Goal: Transaction & Acquisition: Purchase product/service

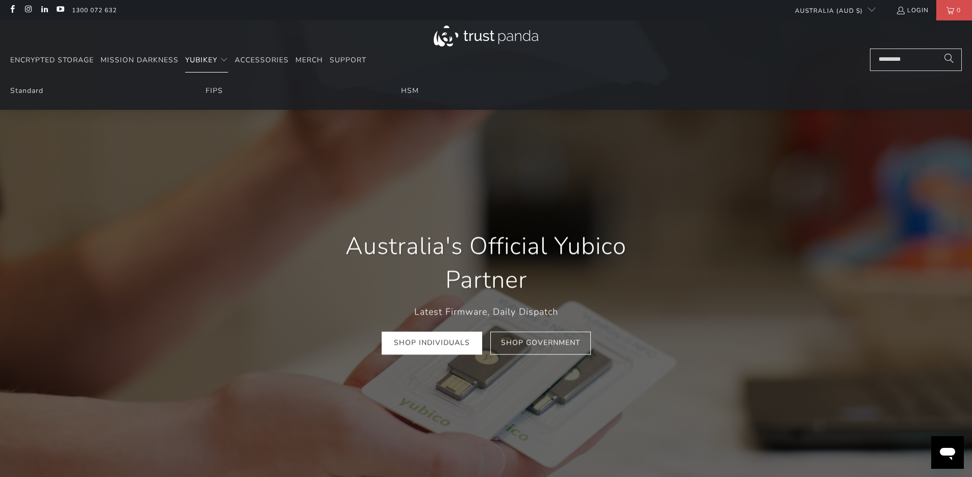
click at [202, 60] on span "YubiKey" at bounding box center [201, 60] width 32 height 10
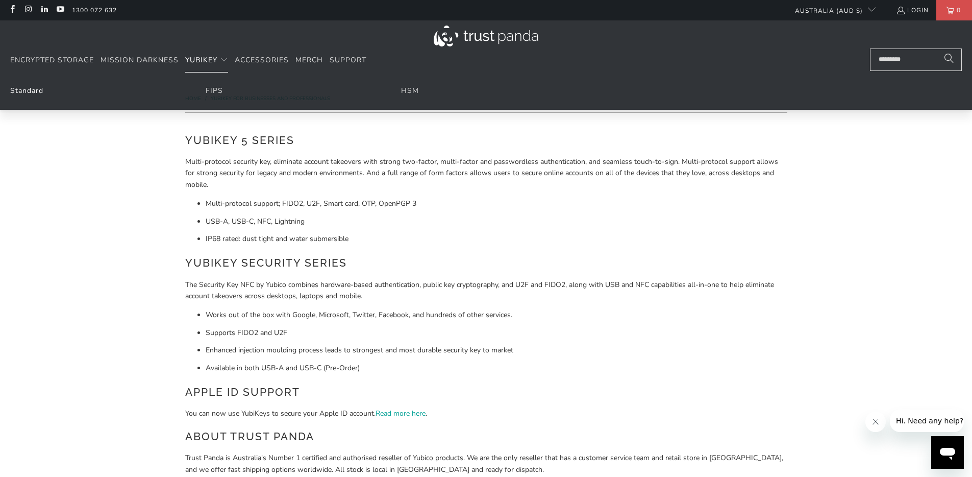
click at [25, 92] on link "Standard" at bounding box center [26, 91] width 33 height 10
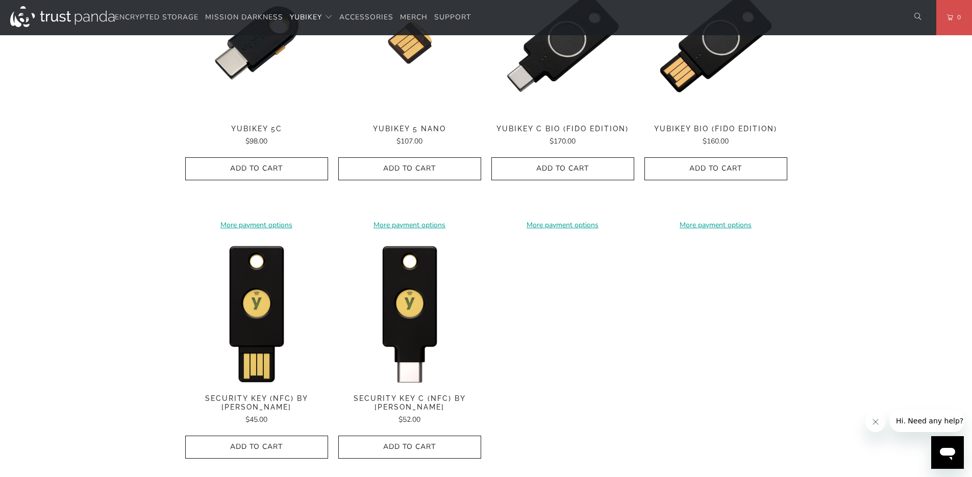
scroll to position [893, 0]
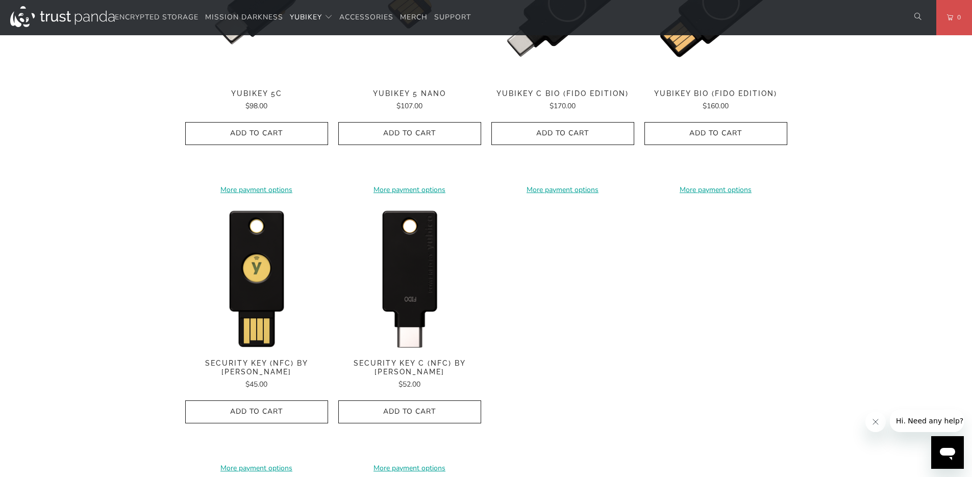
click at [418, 294] on img at bounding box center [409, 277] width 143 height 143
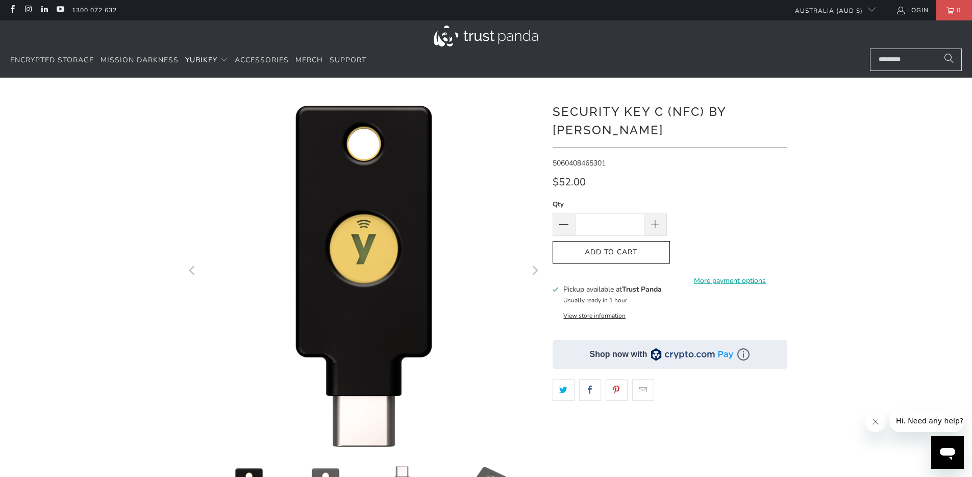
click at [180, 212] on div at bounding box center [486, 350] width 612 height 515
